Goal: Task Accomplishment & Management: Manage account settings

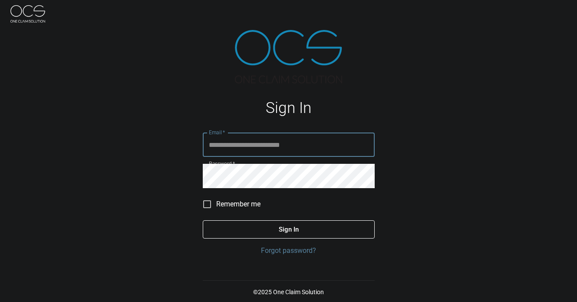
click at [251, 141] on input "Email   *" at bounding box center [289, 144] width 172 height 24
type input "**********"
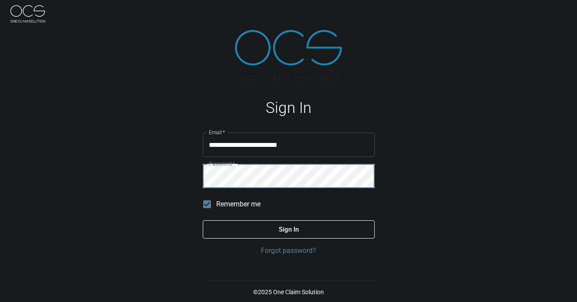
click at [203, 220] on button "Sign In" at bounding box center [289, 229] width 172 height 18
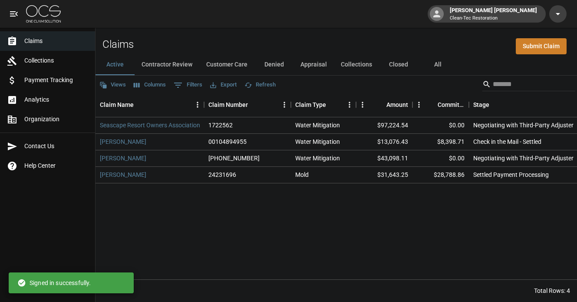
click at [275, 301] on html "Holland [PERSON_NAME] Clean-Tec Restoration Claims Collections Payment Tracking…" at bounding box center [288, 151] width 577 height 302
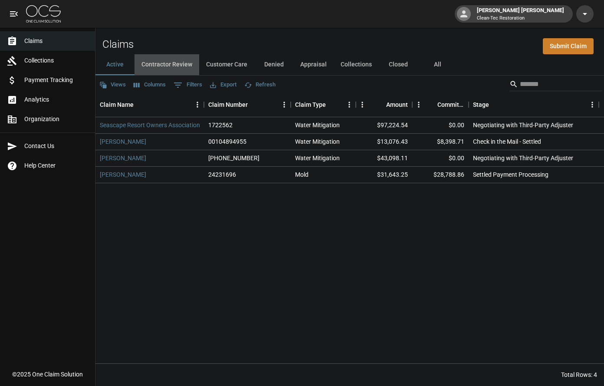
click at [169, 68] on button "Contractor Review" at bounding box center [167, 64] width 65 height 21
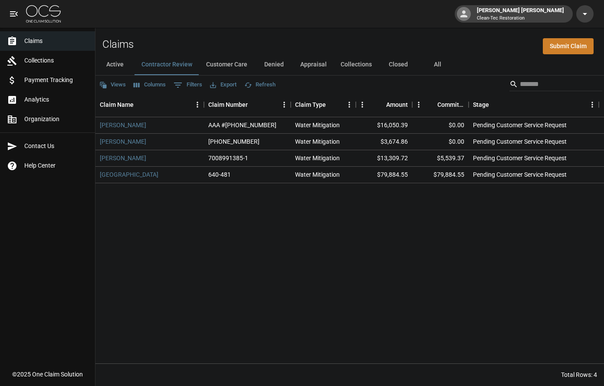
click at [264, 61] on button "Denied" at bounding box center [273, 64] width 39 height 21
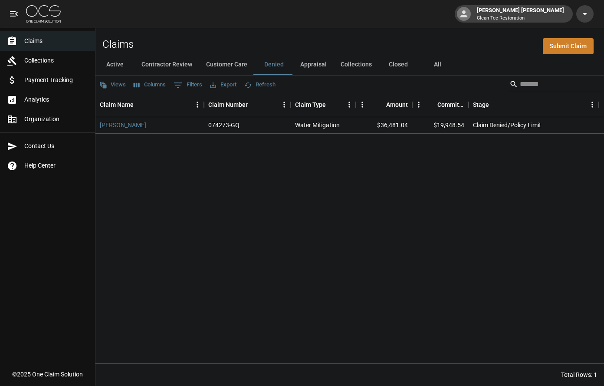
click at [231, 65] on button "Customer Care" at bounding box center [226, 64] width 55 height 21
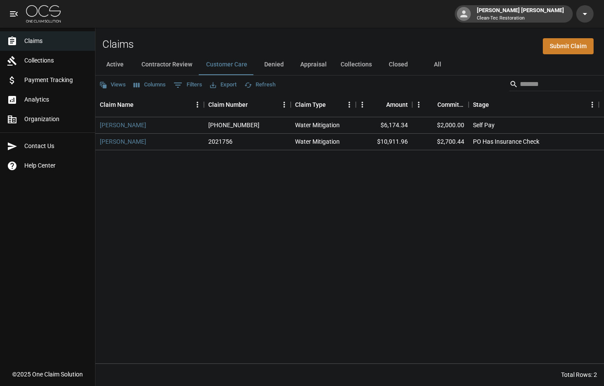
click at [119, 63] on button "Active" at bounding box center [115, 64] width 39 height 21
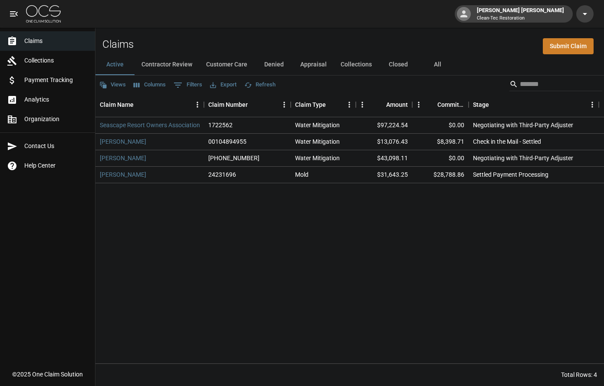
click at [219, 60] on button "Customer Care" at bounding box center [226, 64] width 55 height 21
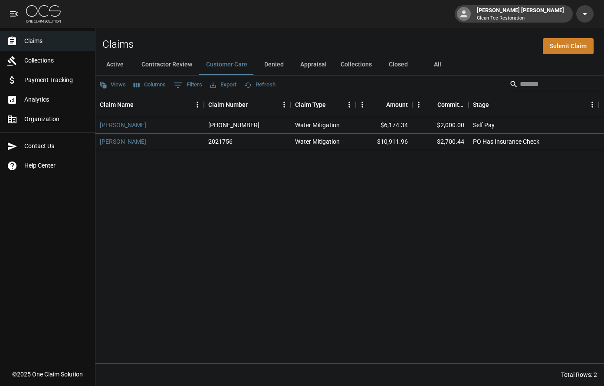
click at [176, 60] on button "Contractor Review" at bounding box center [167, 64] width 65 height 21
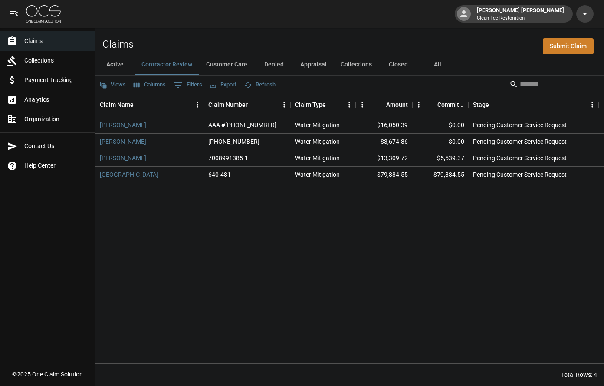
click at [121, 62] on button "Active" at bounding box center [115, 64] width 39 height 21
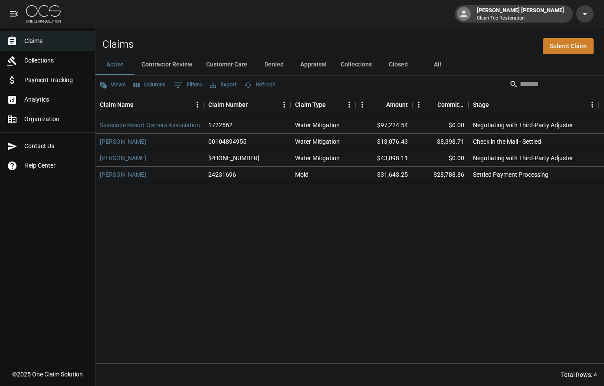
click at [165, 65] on button "Contractor Review" at bounding box center [167, 64] width 65 height 21
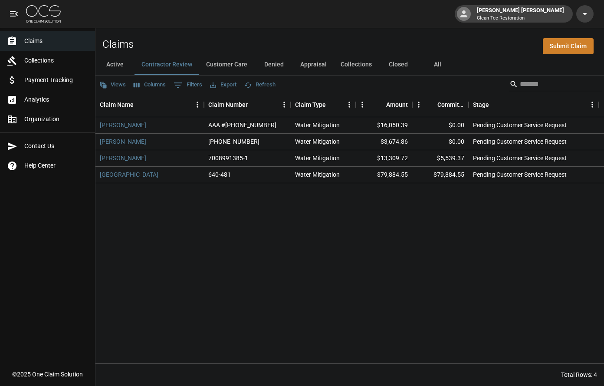
click at [208, 65] on button "Customer Care" at bounding box center [226, 64] width 55 height 21
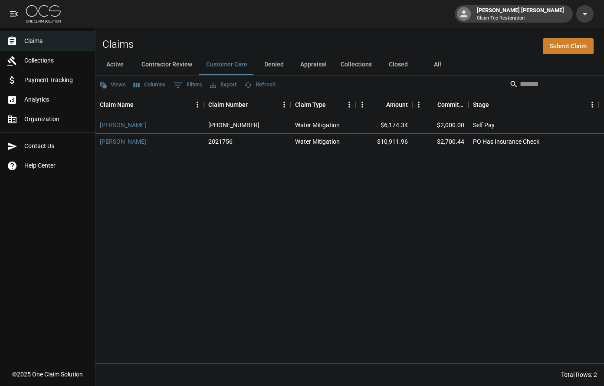
click at [123, 66] on button "Active" at bounding box center [115, 64] width 39 height 21
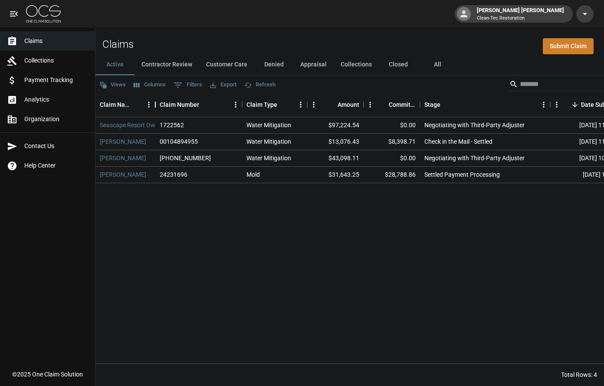
drag, startPoint x: 204, startPoint y: 104, endPoint x: 155, endPoint y: 105, distance: 48.6
click at [155, 105] on div "Claim Name" at bounding box center [155, 104] width 10 height 24
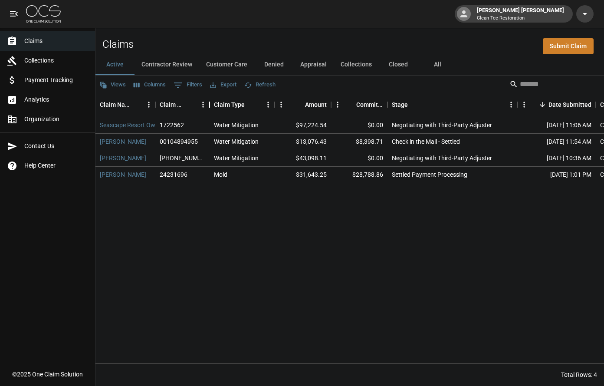
drag, startPoint x: 242, startPoint y: 104, endPoint x: 210, endPoint y: 102, distance: 32.7
click at [210, 102] on div "Claim Number" at bounding box center [210, 104] width 10 height 24
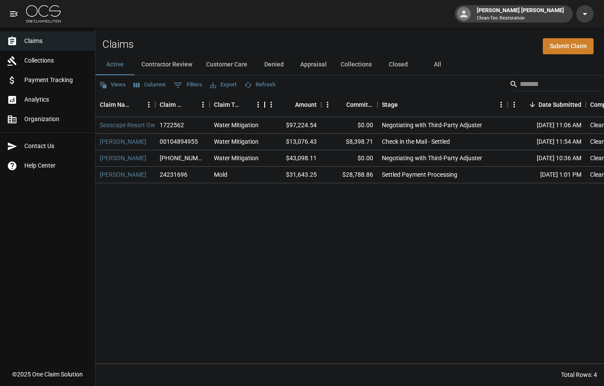
drag, startPoint x: 275, startPoint y: 105, endPoint x: 265, endPoint y: 103, distance: 10.1
click at [265, 103] on div "Claim Type" at bounding box center [265, 104] width 10 height 24
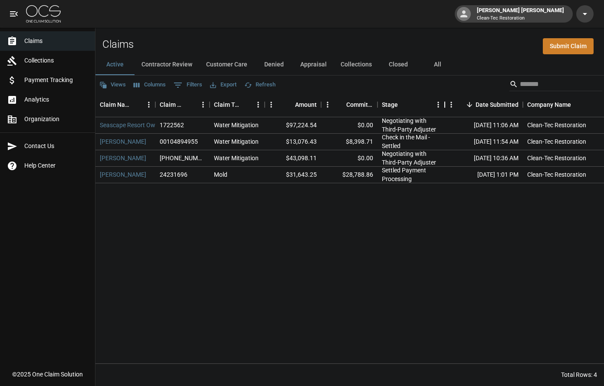
drag, startPoint x: 509, startPoint y: 103, endPoint x: 446, endPoint y: 106, distance: 63.0
click at [446, 106] on div "Stage" at bounding box center [445, 104] width 10 height 24
click at [170, 67] on button "Contractor Review" at bounding box center [167, 64] width 65 height 21
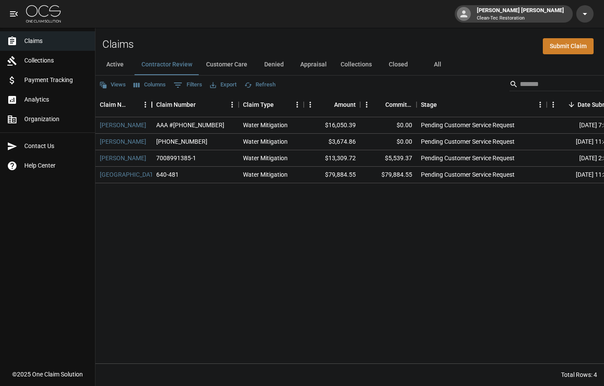
drag, startPoint x: 203, startPoint y: 106, endPoint x: 151, endPoint y: 101, distance: 52.4
click at [151, 101] on div "Claim Name" at bounding box center [152, 104] width 10 height 24
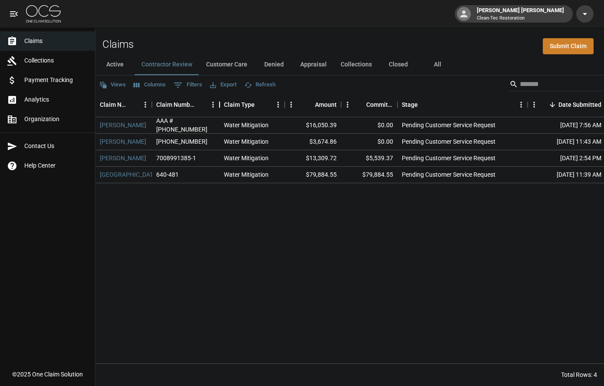
drag, startPoint x: 238, startPoint y: 106, endPoint x: 221, endPoint y: 104, distance: 17.0
click at [220, 105] on div "Claim Number" at bounding box center [220, 104] width 10 height 24
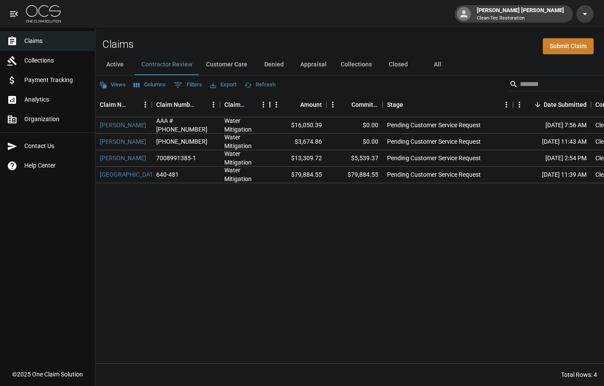
drag, startPoint x: 285, startPoint y: 103, endPoint x: 270, endPoint y: 103, distance: 15.2
click at [270, 103] on div "Claim Type" at bounding box center [270, 104] width 10 height 24
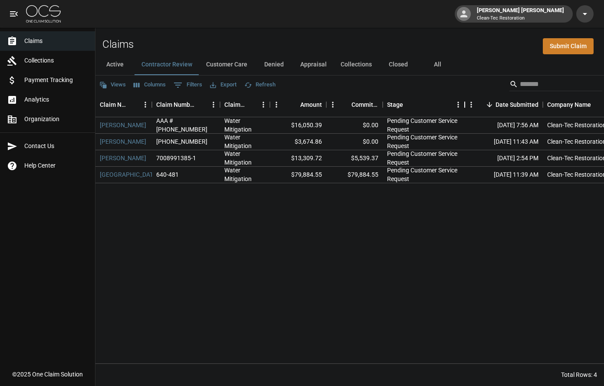
drag, startPoint x: 515, startPoint y: 104, endPoint x: 466, endPoint y: 102, distance: 48.3
click at [466, 102] on div "Stage" at bounding box center [465, 104] width 10 height 24
click at [233, 64] on button "Customer Care" at bounding box center [226, 64] width 55 height 21
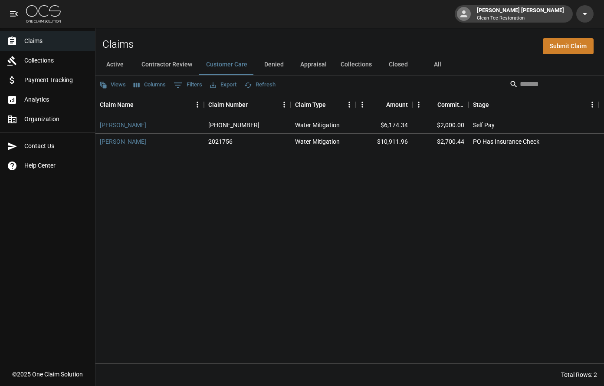
click at [274, 66] on button "Denied" at bounding box center [273, 64] width 39 height 21
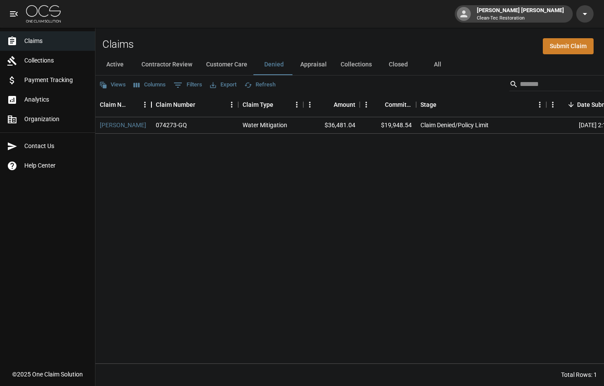
drag, startPoint x: 205, startPoint y: 105, endPoint x: 152, endPoint y: 106, distance: 52.6
click at [152, 106] on div "Claim Name" at bounding box center [151, 104] width 10 height 24
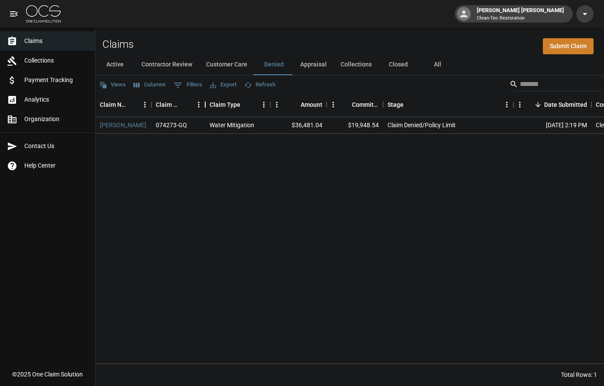
drag, startPoint x: 240, startPoint y: 106, endPoint x: 207, endPoint y: 106, distance: 33.0
click at [207, 106] on div "Claim Number" at bounding box center [205, 104] width 10 height 24
drag, startPoint x: 270, startPoint y: 102, endPoint x: 262, endPoint y: 102, distance: 8.3
click at [262, 102] on div "Claim Type" at bounding box center [262, 104] width 10 height 24
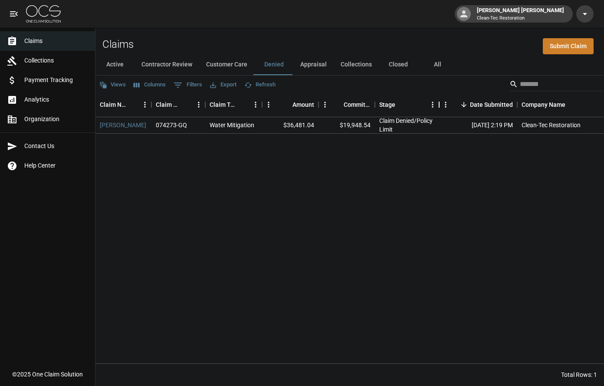
drag, startPoint x: 506, startPoint y: 107, endPoint x: 440, endPoint y: 104, distance: 66.1
click at [440, 104] on div "Stage" at bounding box center [439, 104] width 10 height 24
click at [314, 67] on button "Appraisal" at bounding box center [314, 64] width 40 height 21
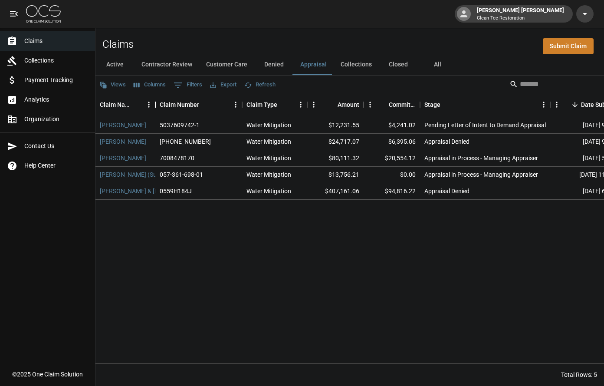
drag, startPoint x: 204, startPoint y: 107, endPoint x: 155, endPoint y: 106, distance: 48.7
click at [155, 106] on div "Claim Name" at bounding box center [155, 104] width 10 height 24
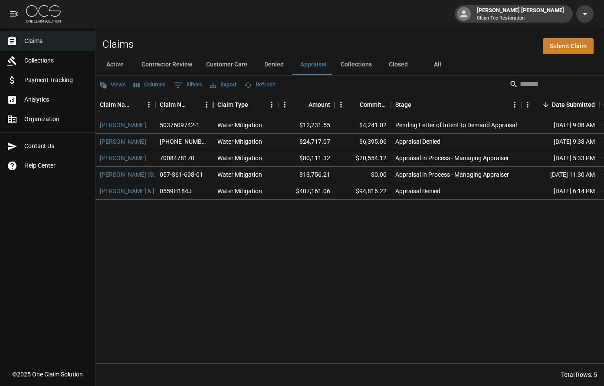
drag, startPoint x: 242, startPoint y: 104, endPoint x: 231, endPoint y: 101, distance: 11.0
click at [213, 105] on div "Claim Number" at bounding box center [213, 104] width 10 height 24
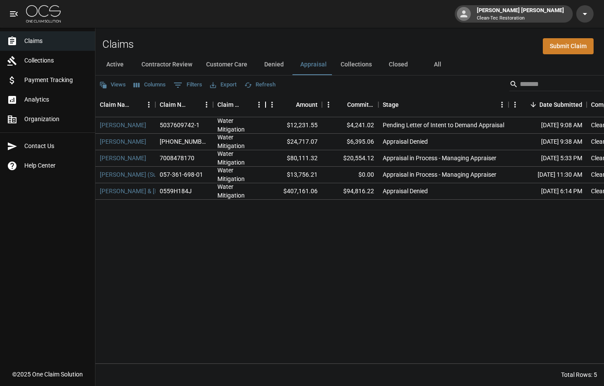
drag, startPoint x: 280, startPoint y: 105, endPoint x: 267, endPoint y: 106, distance: 12.7
click at [267, 106] on div "Claim Type" at bounding box center [266, 104] width 10 height 24
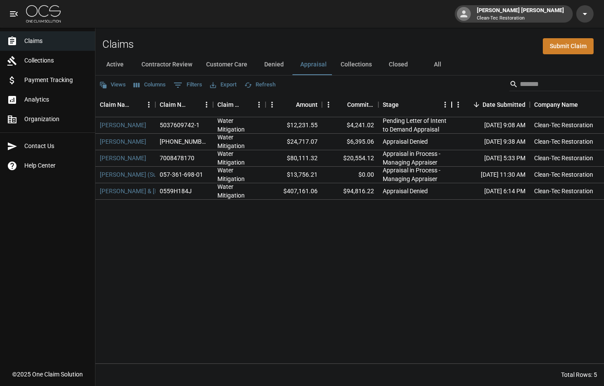
drag, startPoint x: 509, startPoint y: 104, endPoint x: 452, endPoint y: 101, distance: 57.0
click at [452, 101] on div "Stage" at bounding box center [452, 104] width 10 height 24
click at [363, 63] on button "Collections" at bounding box center [356, 64] width 45 height 21
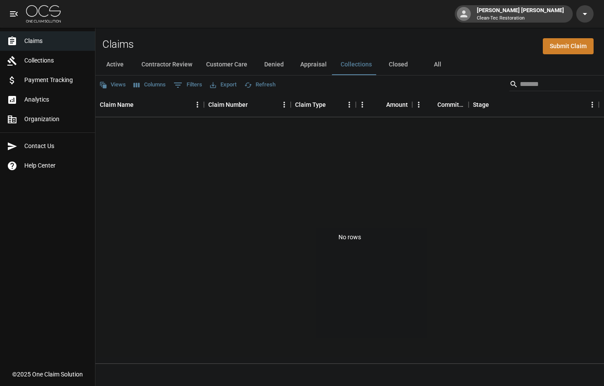
click at [320, 62] on button "Appraisal" at bounding box center [314, 64] width 40 height 21
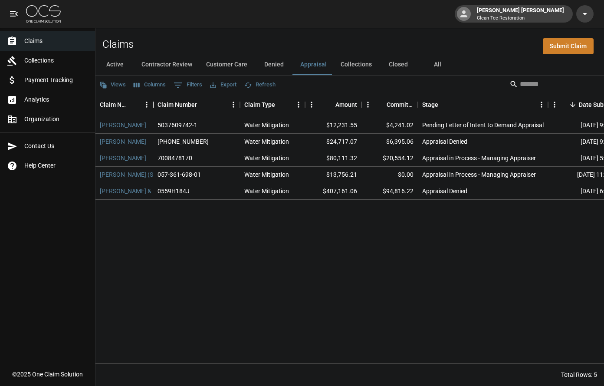
drag, startPoint x: 205, startPoint y: 106, endPoint x: 165, endPoint y: 114, distance: 40.3
click at [154, 110] on div "Claim Name" at bounding box center [153, 104] width 10 height 24
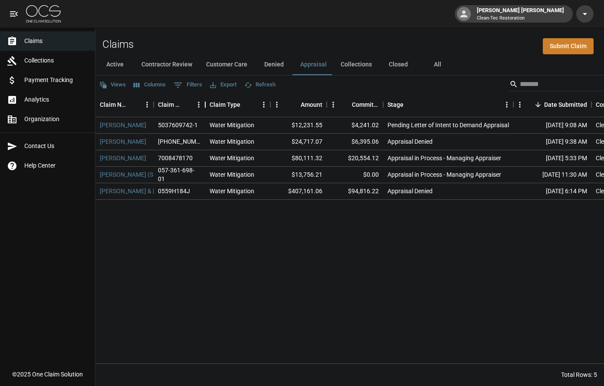
drag, startPoint x: 239, startPoint y: 106, endPoint x: 204, endPoint y: 108, distance: 35.2
click at [204, 108] on div "Claim Number" at bounding box center [205, 104] width 10 height 24
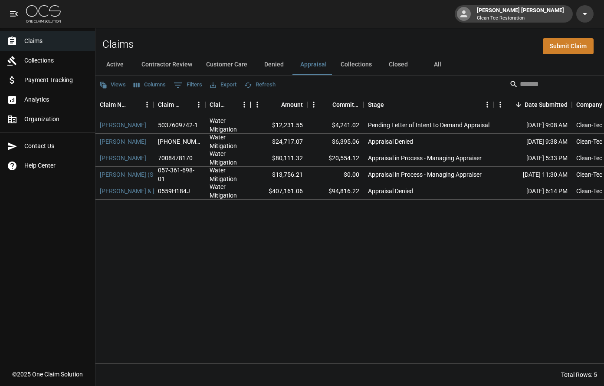
drag, startPoint x: 271, startPoint y: 107, endPoint x: 252, endPoint y: 107, distance: 19.1
click at [252, 107] on div "Claim Type" at bounding box center [251, 104] width 10 height 24
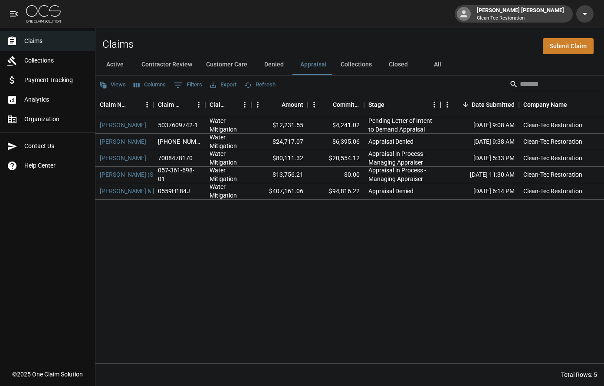
drag, startPoint x: 495, startPoint y: 105, endPoint x: 442, endPoint y: 109, distance: 53.6
click at [442, 109] on div "Stage" at bounding box center [441, 104] width 10 height 24
